Goal: Task Accomplishment & Management: Manage account settings

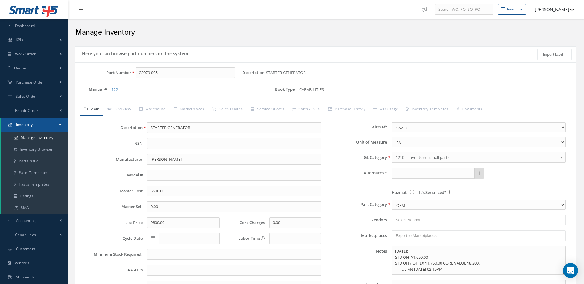
select select "40"
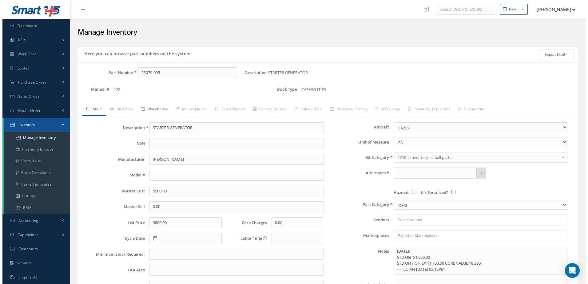
scroll to position [62, 0]
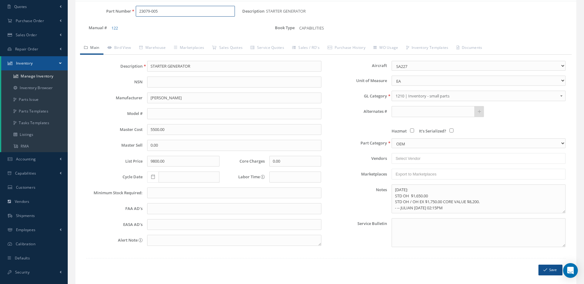
drag, startPoint x: 167, startPoint y: 11, endPoint x: 155, endPoint y: 16, distance: 12.5
click at [156, 15] on input "23079-005" at bounding box center [185, 11] width 99 height 11
click at [163, 13] on input "23079-005" at bounding box center [185, 11] width 99 height 11
drag, startPoint x: 163, startPoint y: 13, endPoint x: 137, endPoint y: 16, distance: 26.6
click at [137, 16] on input "23079-005" at bounding box center [185, 11] width 99 height 11
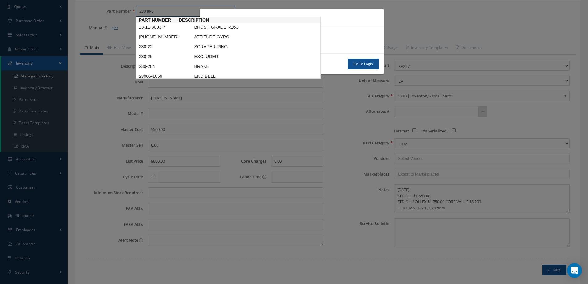
type input "23048-0"
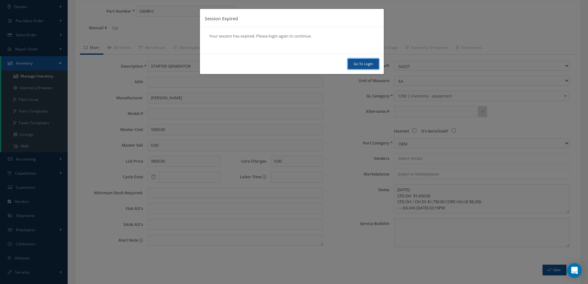
click at [364, 65] on link "Go To Login" at bounding box center [363, 64] width 31 height 11
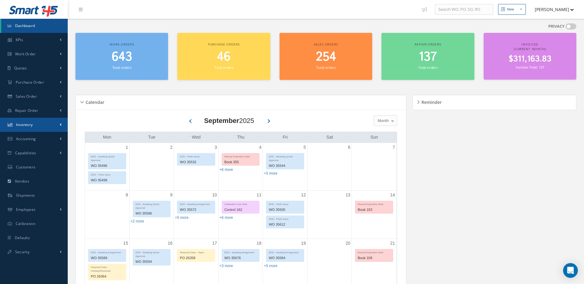
click at [28, 124] on span "Inventory" at bounding box center [24, 124] width 17 height 5
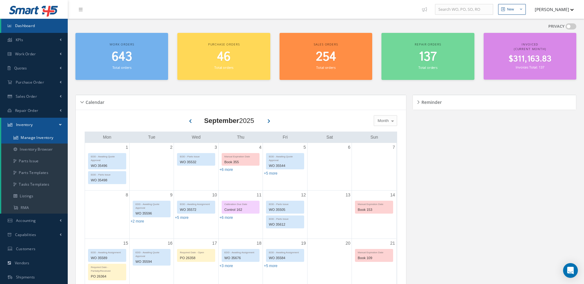
click at [31, 137] on link "Manage Inventory" at bounding box center [34, 138] width 66 height 12
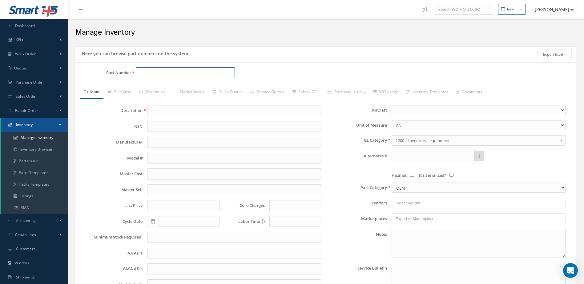
click at [177, 76] on input "Part Number" at bounding box center [185, 72] width 99 height 11
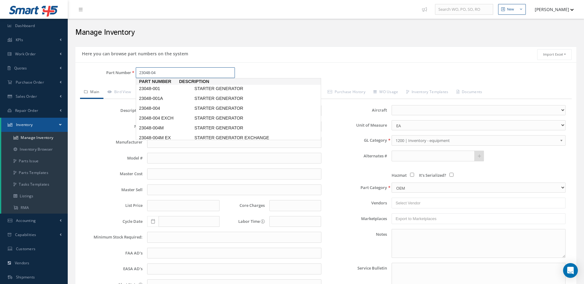
type input "23048-046"
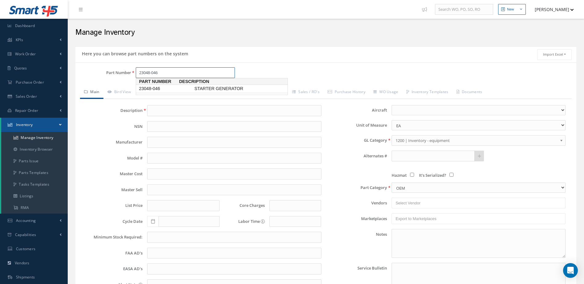
click at [203, 86] on link "23048-046 STARTER GENERATOR" at bounding box center [212, 89] width 152 height 8
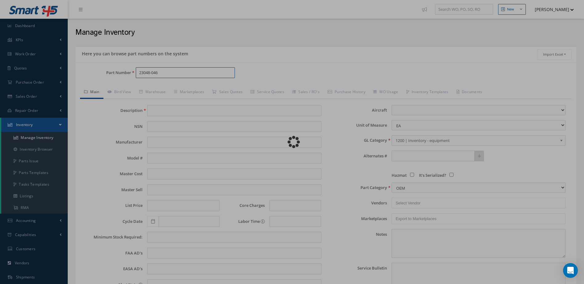
type input "STARTER GENERATOR"
type input "[PERSON_NAME]"
type input "DHC6-300"
type input "1500.00"
type input "15000.00"
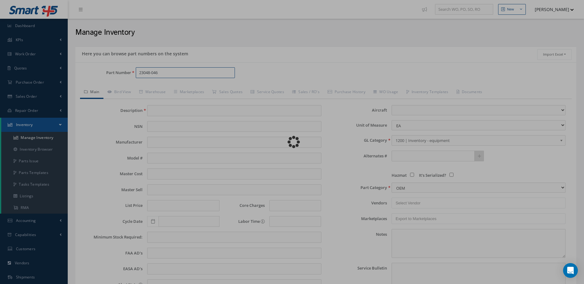
type input "18750.00"
type input "0.00"
select select "76"
type textarea "[DATE]: STD OH COST 1,850.00 STD OH/ EX $1,950.00 CORE $16,000. * -- JULIAN [DA…"
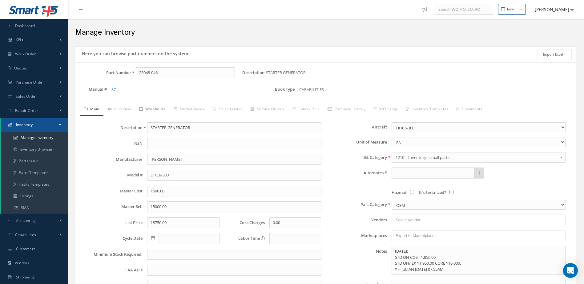
click at [158, 106] on link "Warehouse" at bounding box center [152, 109] width 35 height 13
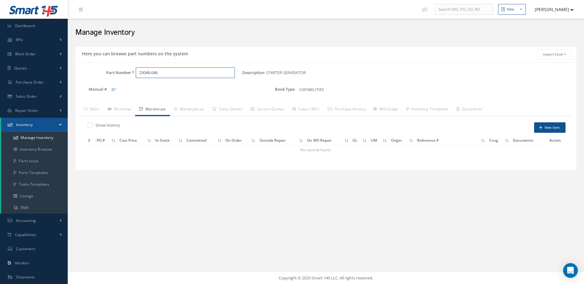
drag, startPoint x: 167, startPoint y: 74, endPoint x: 131, endPoint y: 77, distance: 36.1
click at [131, 77] on div "23048-046" at bounding box center [186, 72] width 111 height 11
click at [159, 86] on span "49-155-1" at bounding box center [165, 89] width 55 height 6
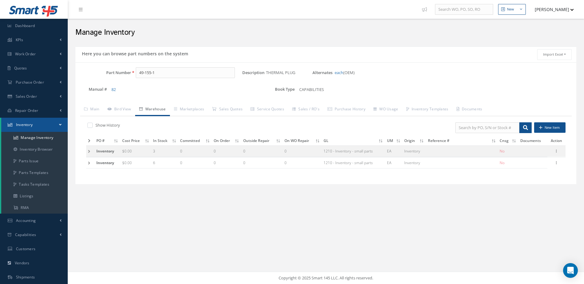
click at [88, 140] on icon at bounding box center [89, 141] width 2 height 4
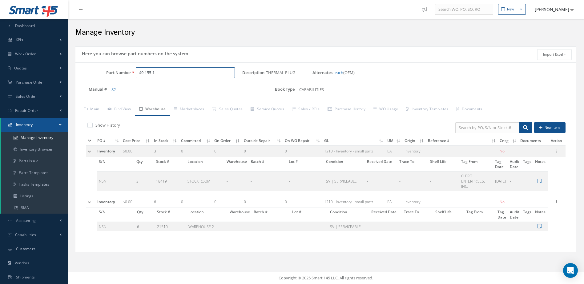
click at [168, 72] on input "49-155-1" at bounding box center [185, 72] width 99 height 11
type input "4"
click at [188, 88] on span "DAP00098-02" at bounding box center [165, 89] width 55 height 6
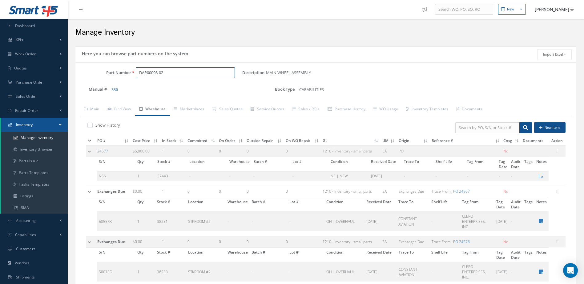
scroll to position [31, 0]
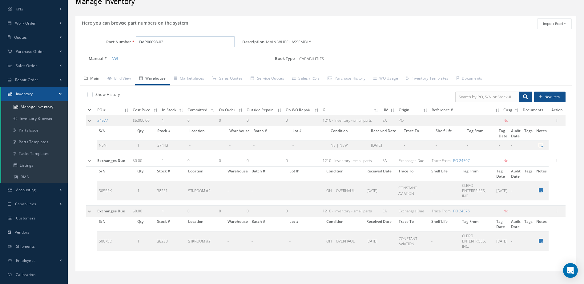
type input "DAP00098-02"
click at [96, 77] on link "Main" at bounding box center [91, 79] width 23 height 13
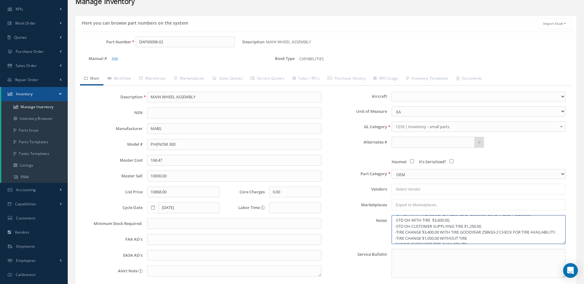
scroll to position [0, 0]
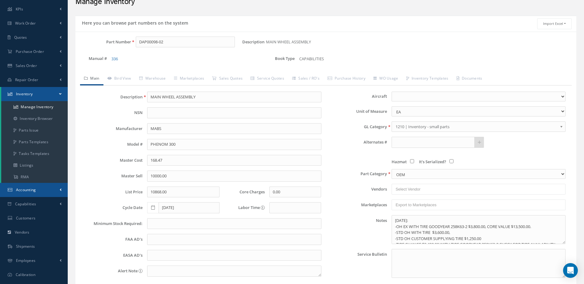
click at [43, 192] on link "Accounting" at bounding box center [34, 190] width 68 height 14
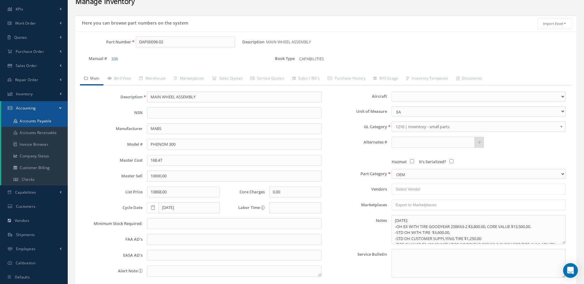
click at [36, 123] on link "Accounts Payable" at bounding box center [34, 121] width 66 height 12
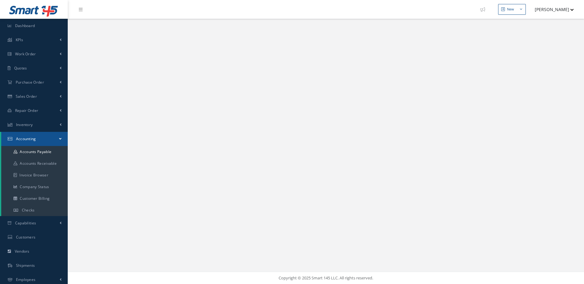
select select "25"
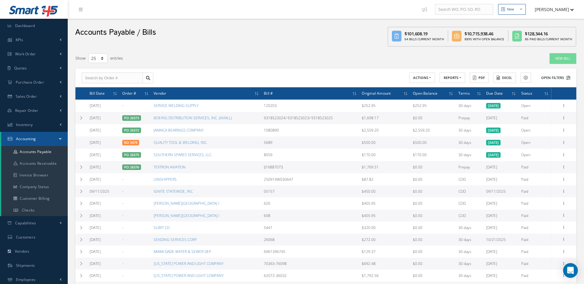
click at [567, 77] on icon at bounding box center [568, 78] width 4 height 4
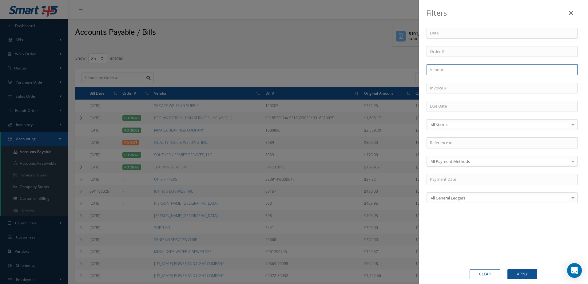
click at [468, 67] on input "text" at bounding box center [502, 69] width 151 height 11
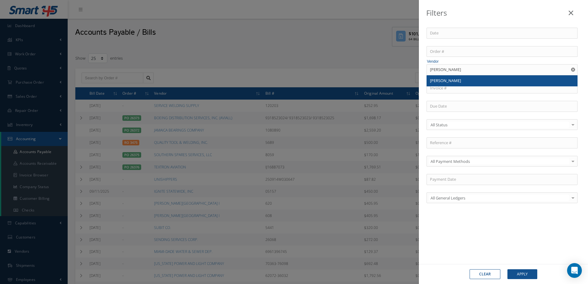
click at [468, 79] on div "[PERSON_NAME]" at bounding box center [502, 81] width 144 height 6
type input "[PERSON_NAME]"
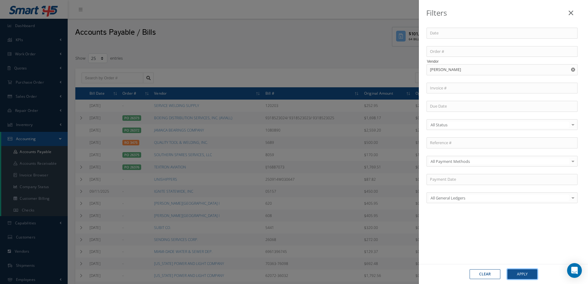
click at [523, 276] on button "Apply" at bounding box center [523, 275] width 30 height 10
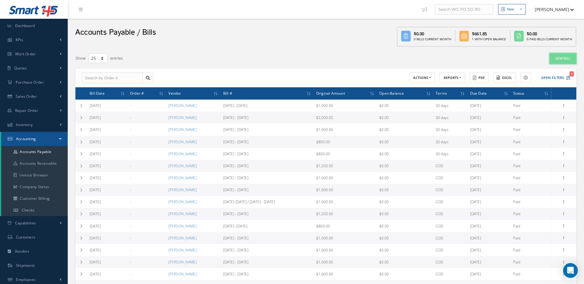
click at [560, 59] on link "New Bill" at bounding box center [562, 58] width 27 height 11
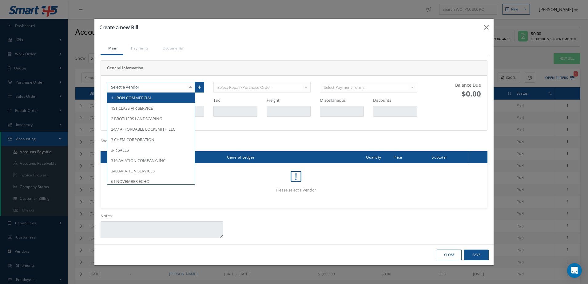
click at [155, 85] on div at bounding box center [151, 87] width 88 height 11
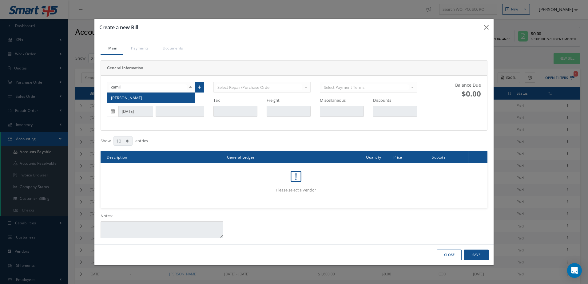
type input "camilo"
click at [155, 95] on span "[PERSON_NAME]" at bounding box center [150, 98] width 87 height 10
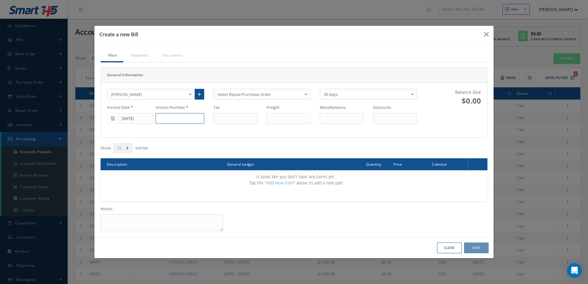
click at [168, 119] on input at bounding box center [180, 118] width 49 height 11
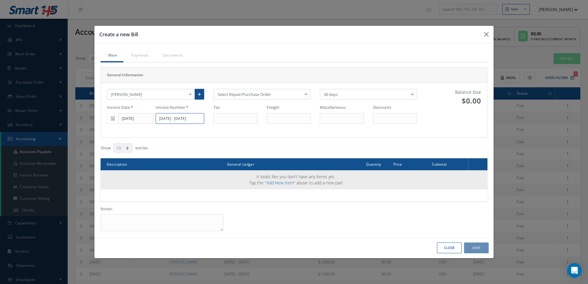
type input "8/4 - 9/12/2025"
click at [285, 182] on link "Add New Item" at bounding box center [280, 183] width 27 height 6
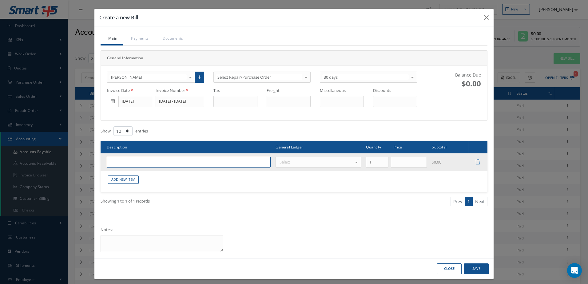
click at [168, 161] on input "text" at bounding box center [189, 162] width 164 height 11
type input "b"
type input "BONUS WORK"
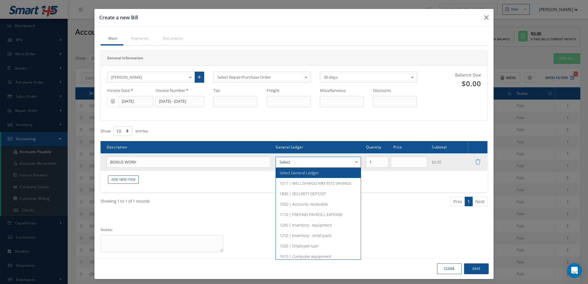
click at [311, 159] on div at bounding box center [319, 162] width 86 height 11
type input "BONUS"
click at [322, 175] on span "1560 | EMPLOYEE BONUS" at bounding box center [303, 173] width 46 height 6
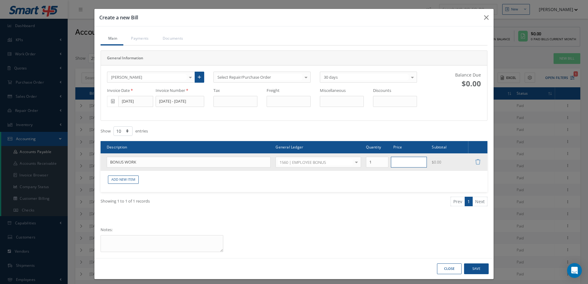
click at [397, 165] on input "text" at bounding box center [409, 162] width 36 height 11
type input "2000.00"
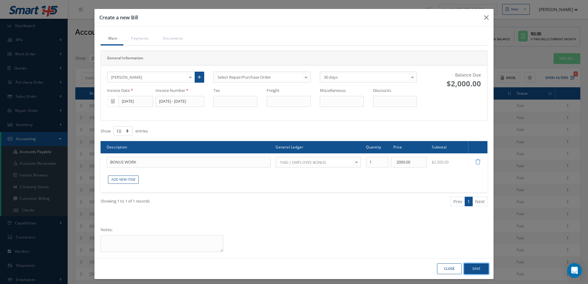
click at [476, 268] on button "Save" at bounding box center [476, 269] width 25 height 11
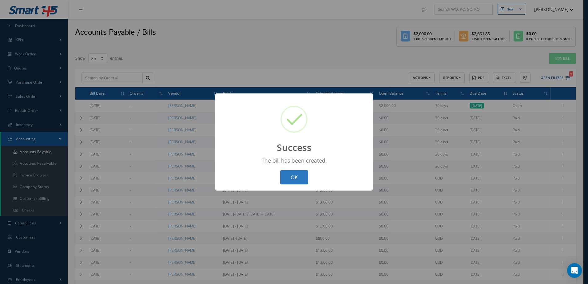
click at [297, 181] on button "OK" at bounding box center [294, 178] width 28 height 14
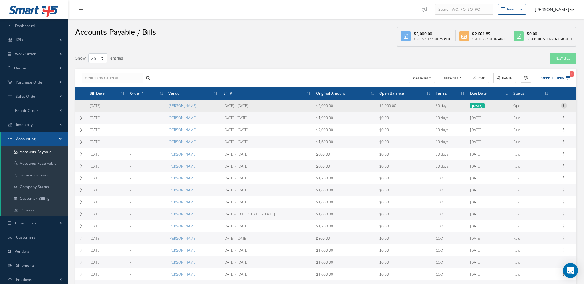
click at [565, 106] on icon at bounding box center [564, 105] width 6 height 5
click at [530, 124] on link "Make a Check" at bounding box center [535, 126] width 49 height 8
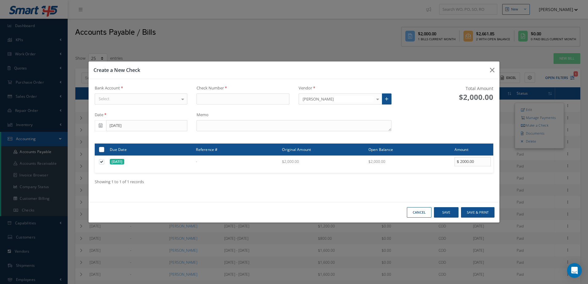
click at [137, 96] on div "Select" at bounding box center [141, 99] width 93 height 11
click at [138, 107] on span "[PERSON_NAME] FARGO" at bounding box center [141, 110] width 92 height 10
type input "17395"
click at [290, 130] on textarea at bounding box center [294, 125] width 195 height 11
type textarea "8/4 - 9/12/2025"
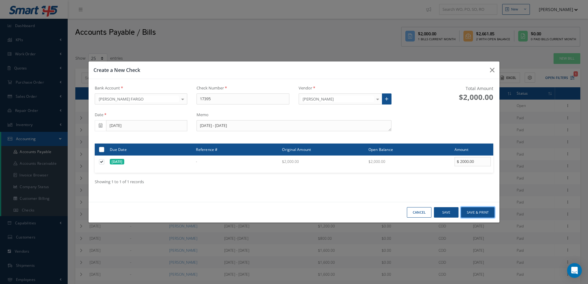
click at [480, 213] on button "Save & Print" at bounding box center [478, 212] width 34 height 11
